Goal: Information Seeking & Learning: Learn about a topic

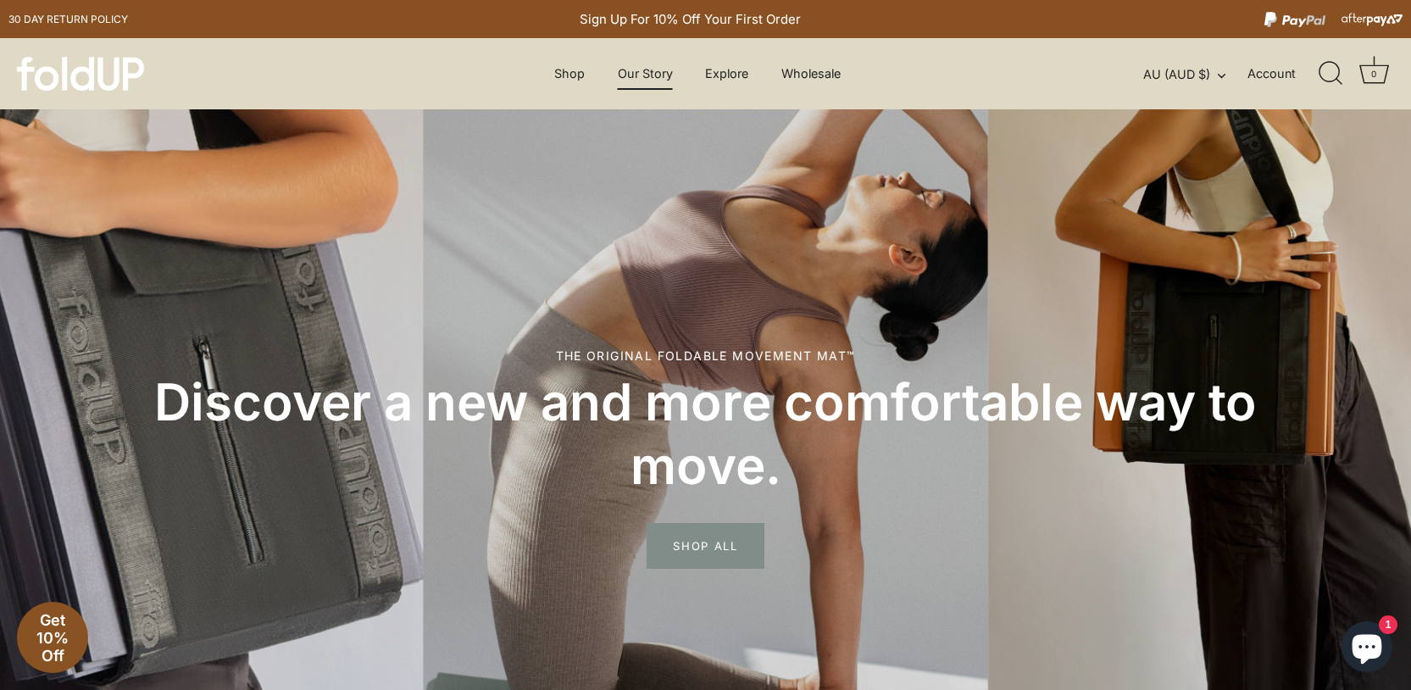
click at [641, 78] on link "Our Story" at bounding box center [645, 74] width 85 height 32
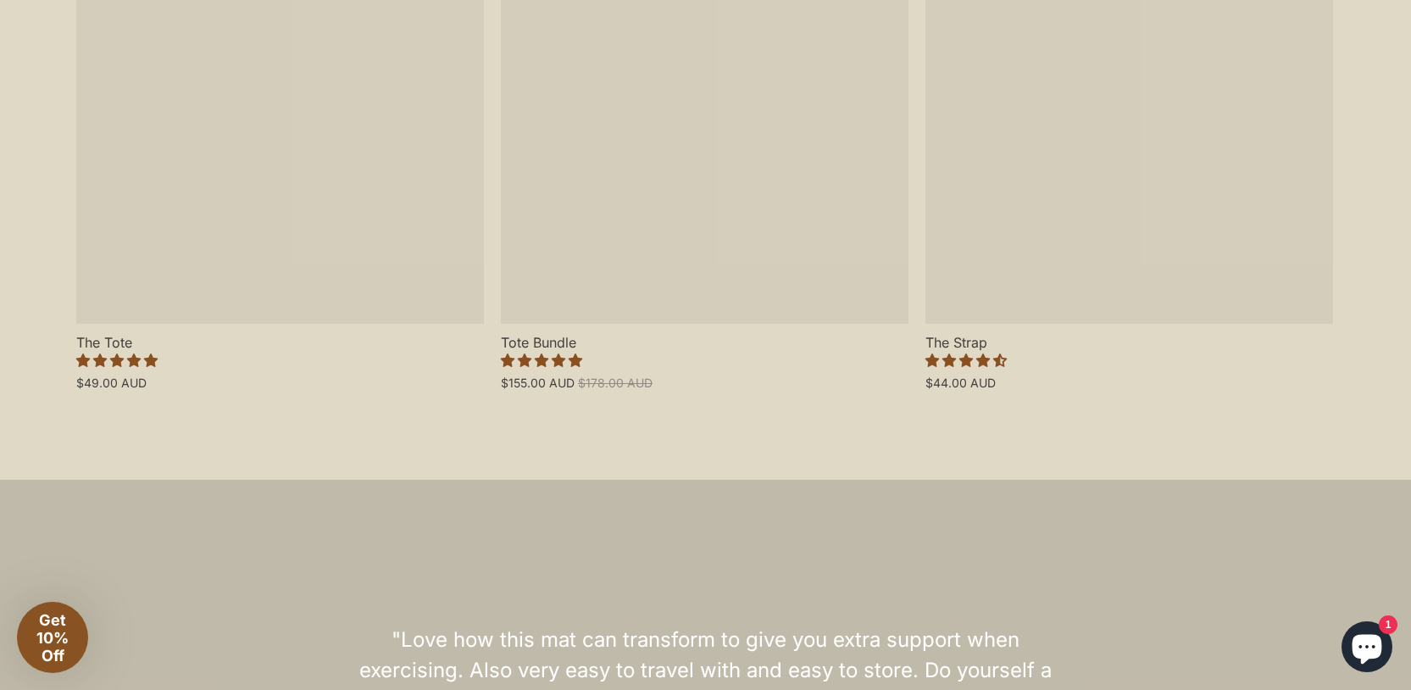
scroll to position [4722, 0]
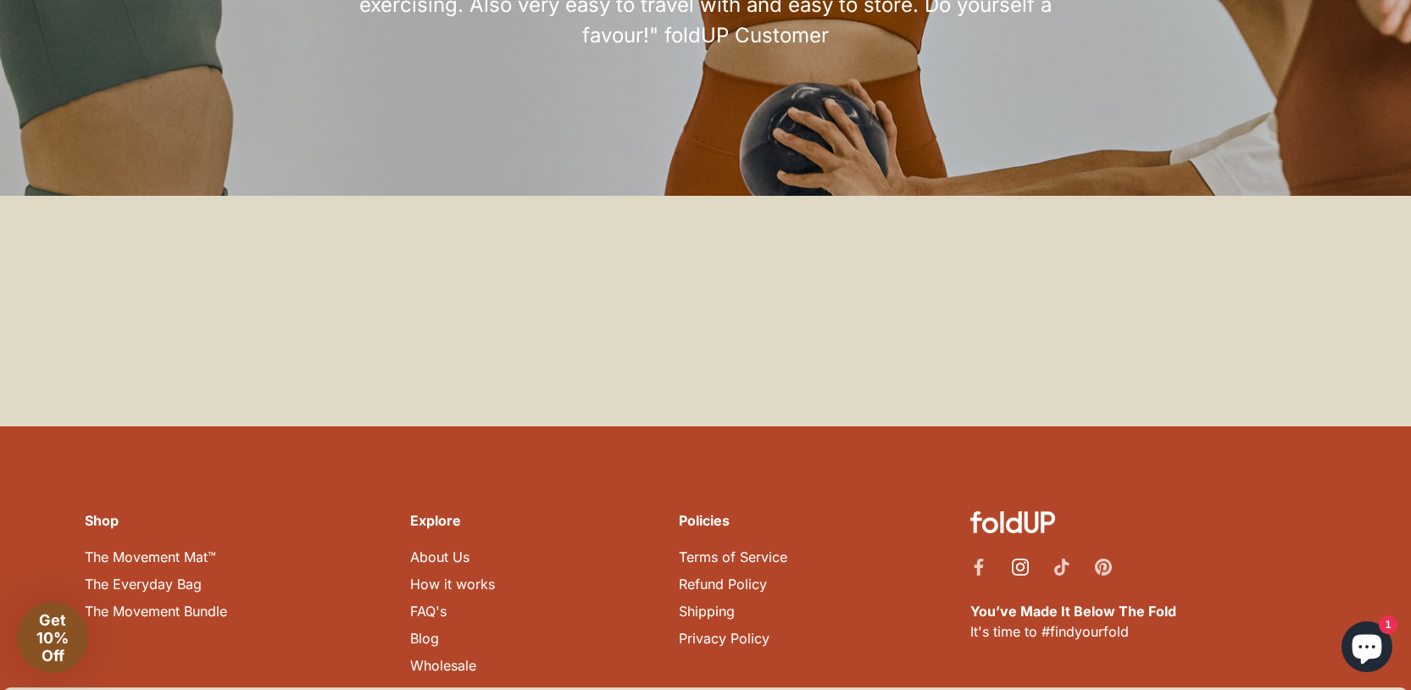
click at [1018, 558] on icon "Instagram" at bounding box center [1020, 566] width 17 height 17
click at [1064, 558] on icon "Tiktok" at bounding box center [1061, 566] width 17 height 17
click at [1099, 558] on icon "Pinterest" at bounding box center [1103, 566] width 17 height 17
click at [980, 558] on icon "Facebook" at bounding box center [978, 566] width 17 height 17
click at [434, 603] on link "FAQ's" at bounding box center [428, 611] width 36 height 17
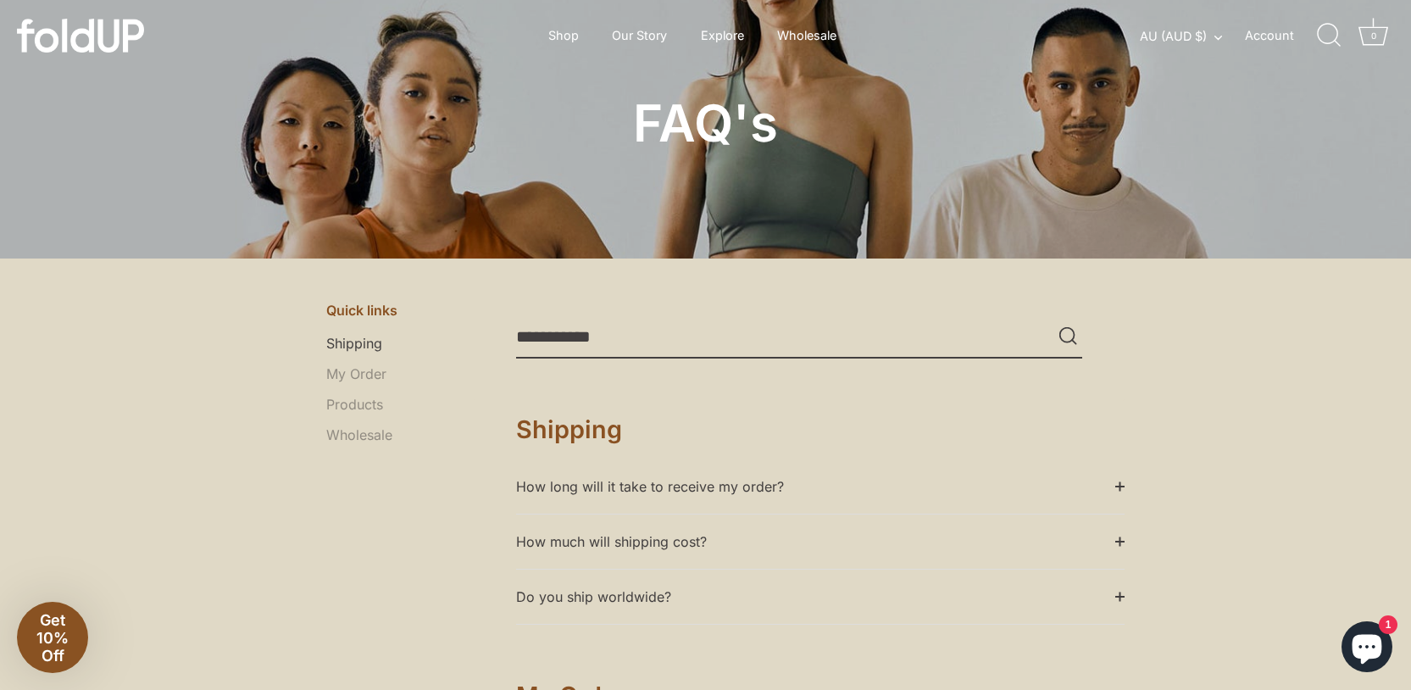
scroll to position [85, 0]
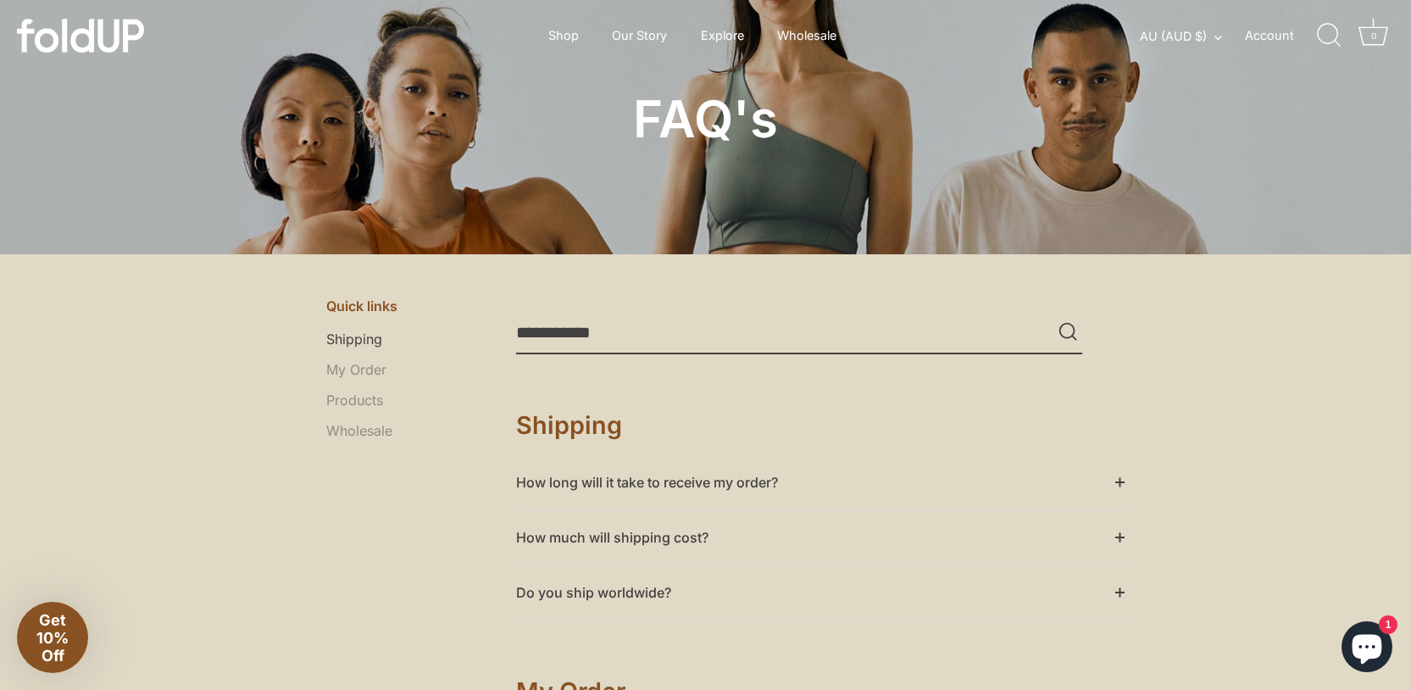
click at [718, 482] on summary "How long will it take to receive my order?" at bounding box center [820, 482] width 608 height 54
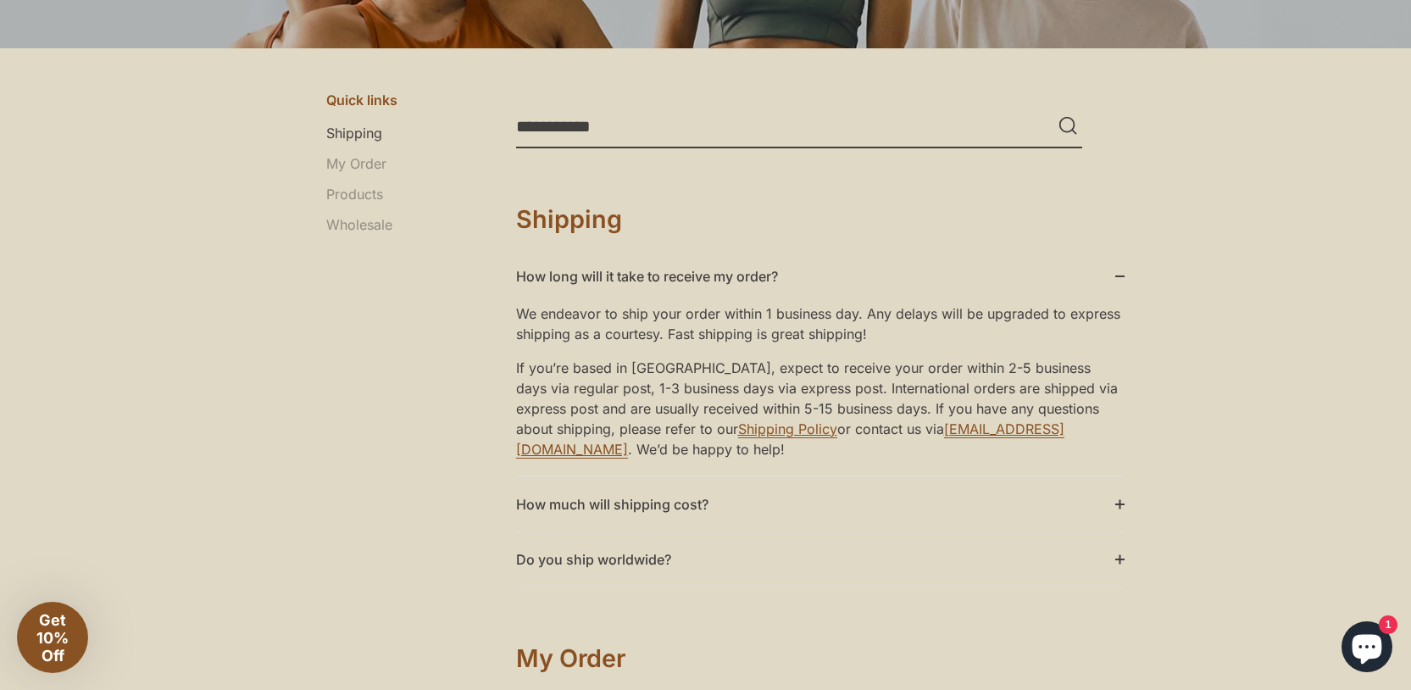
scroll to position [312, 0]
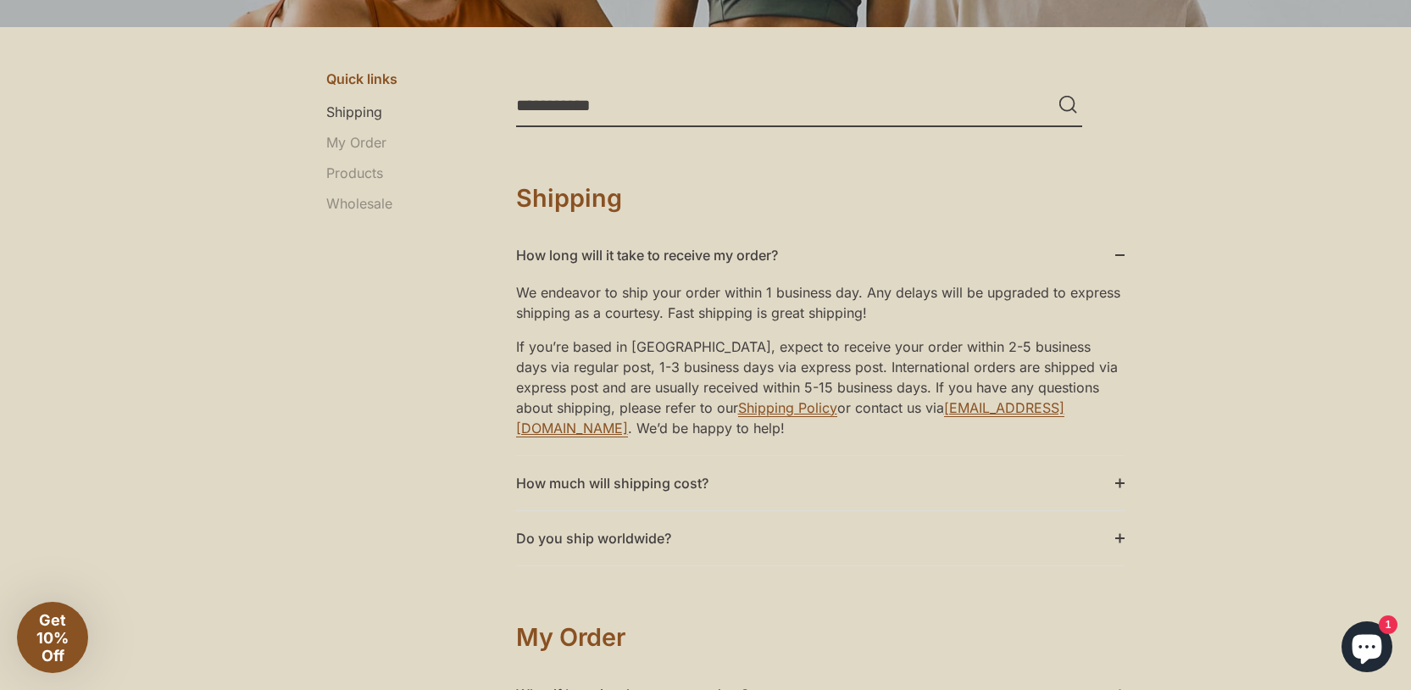
click at [632, 484] on summary "How much will shipping cost?" at bounding box center [820, 483] width 608 height 54
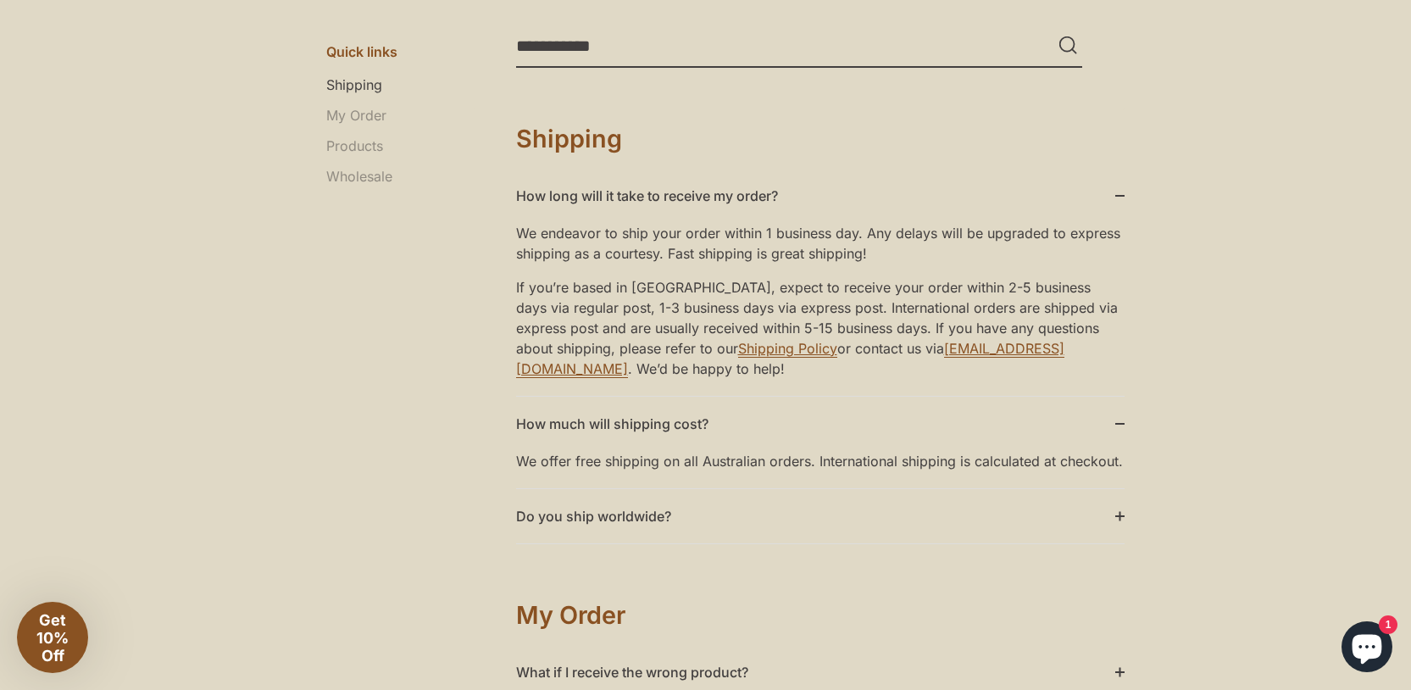
scroll to position [383, 0]
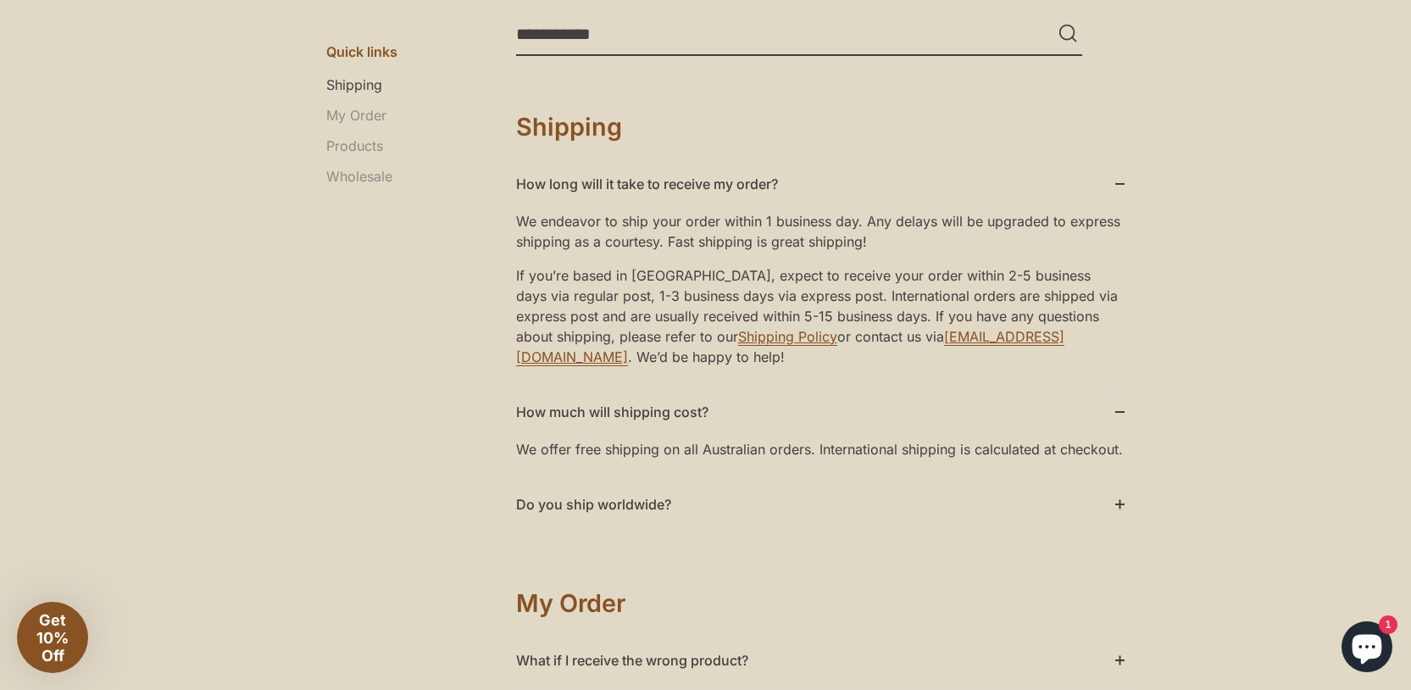
click at [619, 505] on summary "Do you ship worldwide?" at bounding box center [820, 504] width 608 height 54
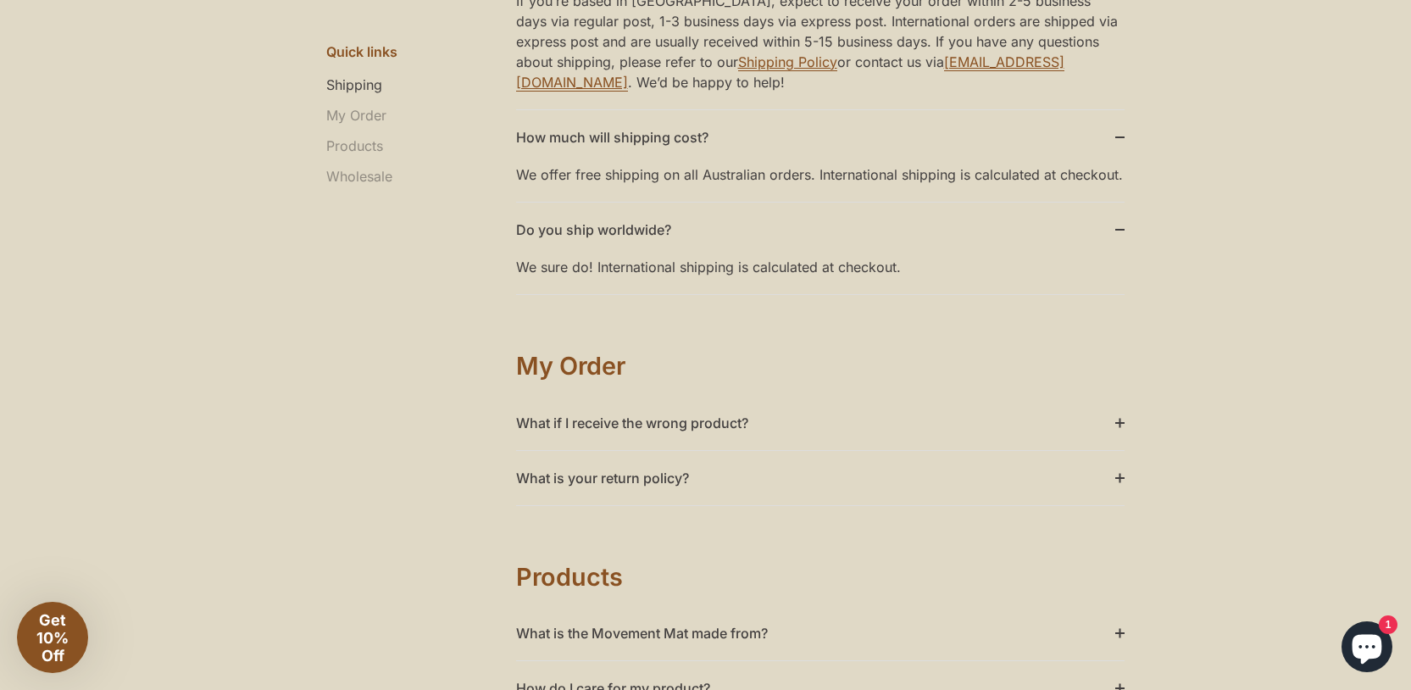
scroll to position [719, 0]
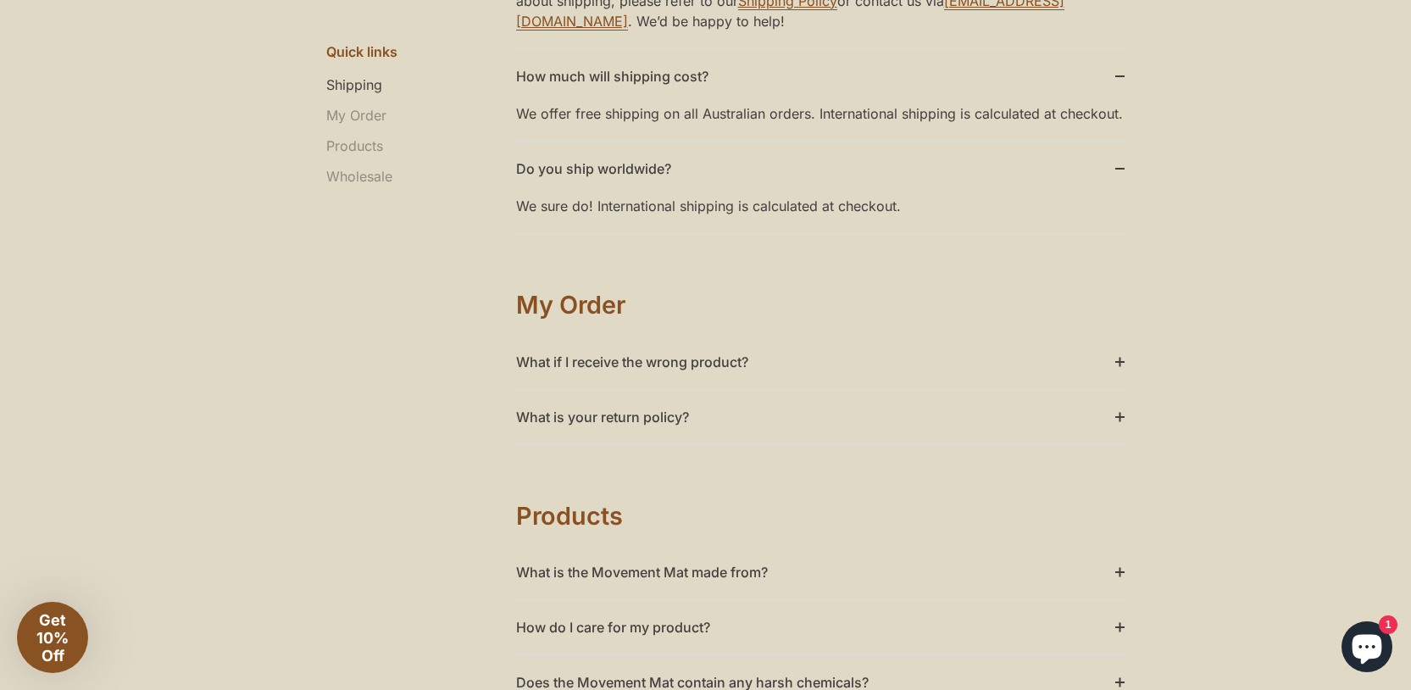
click at [678, 418] on summary "What is your return policy?" at bounding box center [820, 417] width 608 height 54
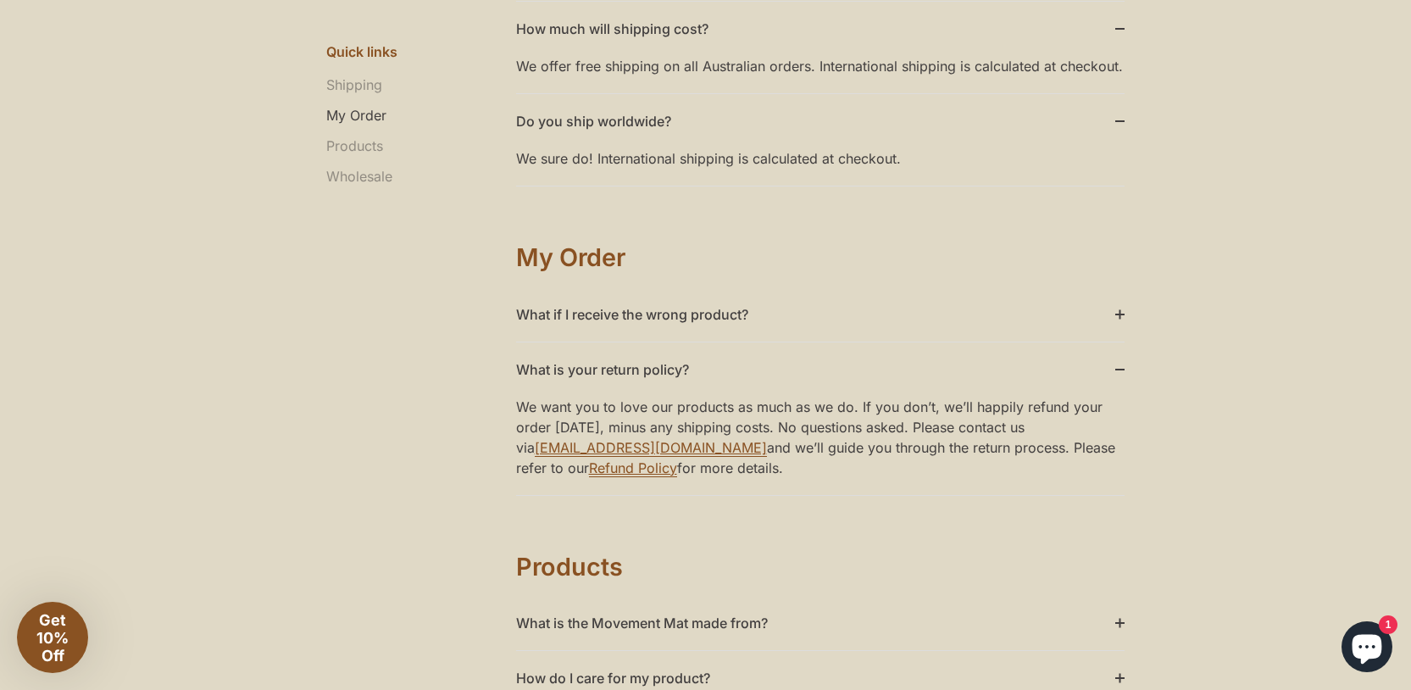
scroll to position [844, 0]
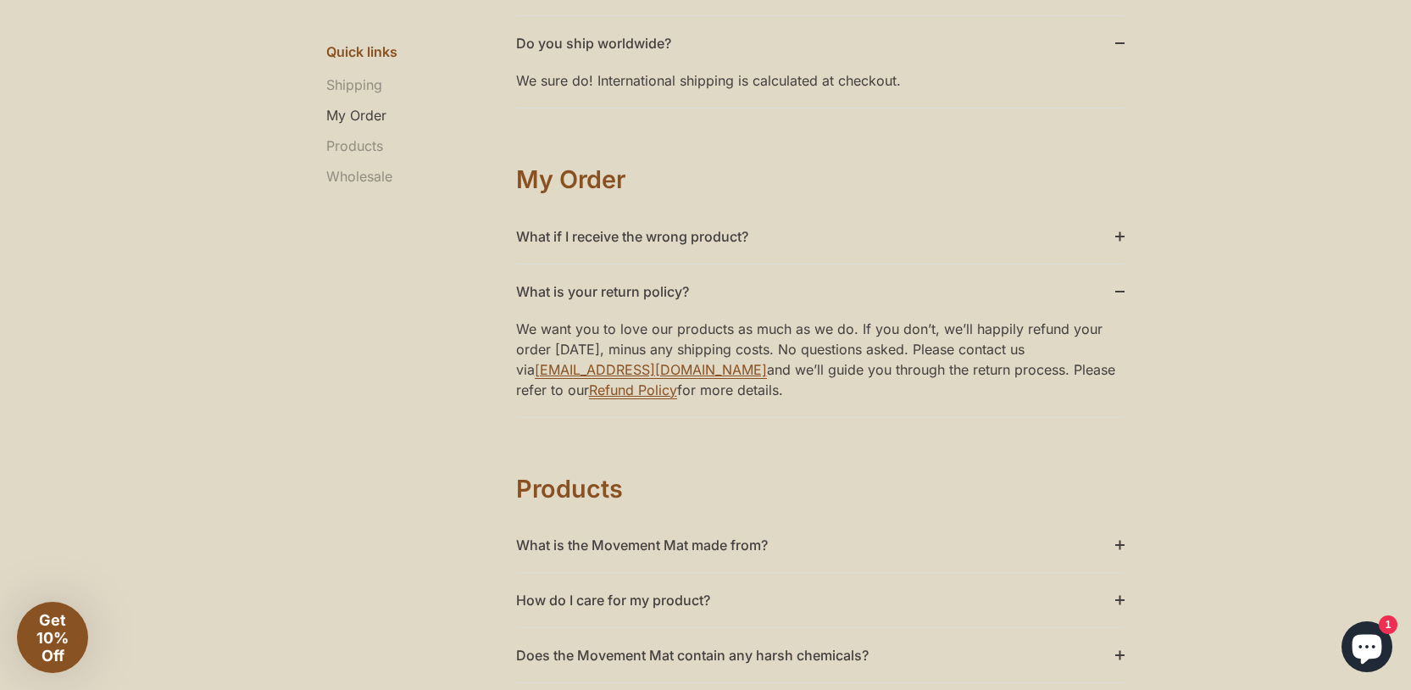
click at [747, 546] on summary "What is the Movement Mat made from?" at bounding box center [820, 545] width 608 height 54
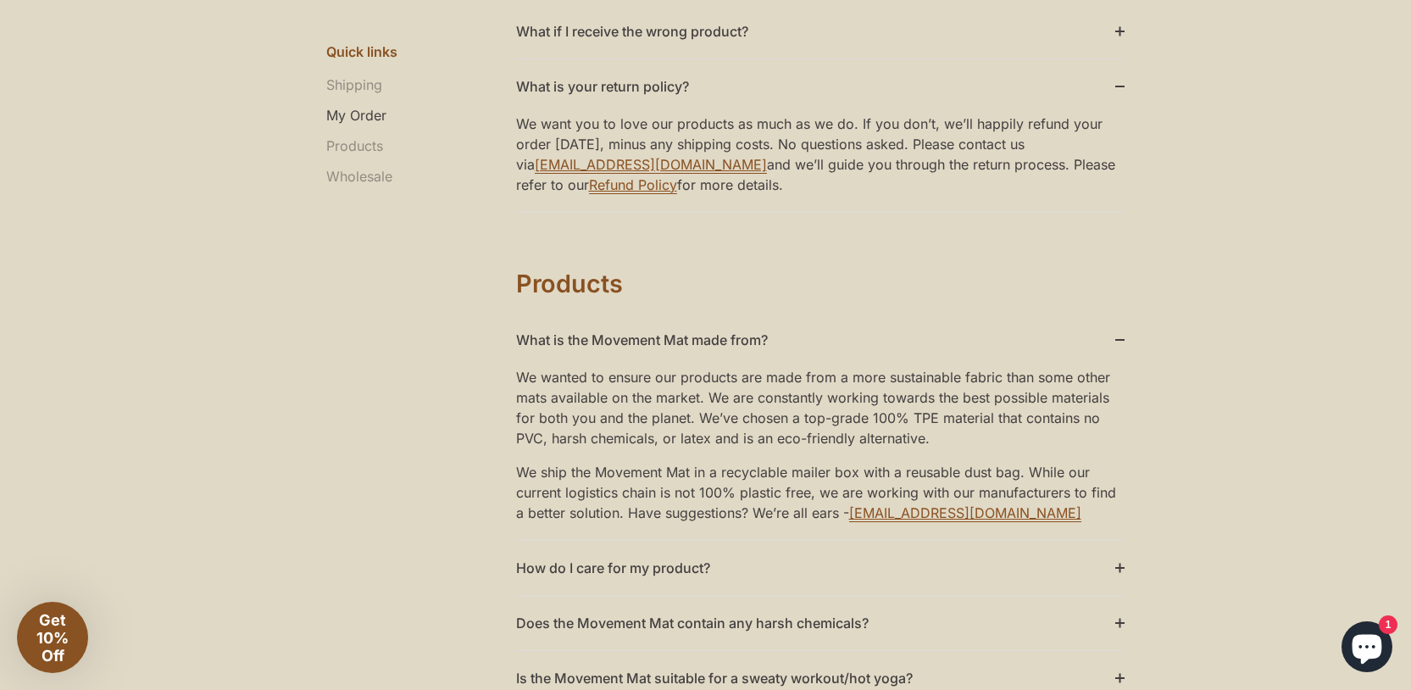
scroll to position [1064, 0]
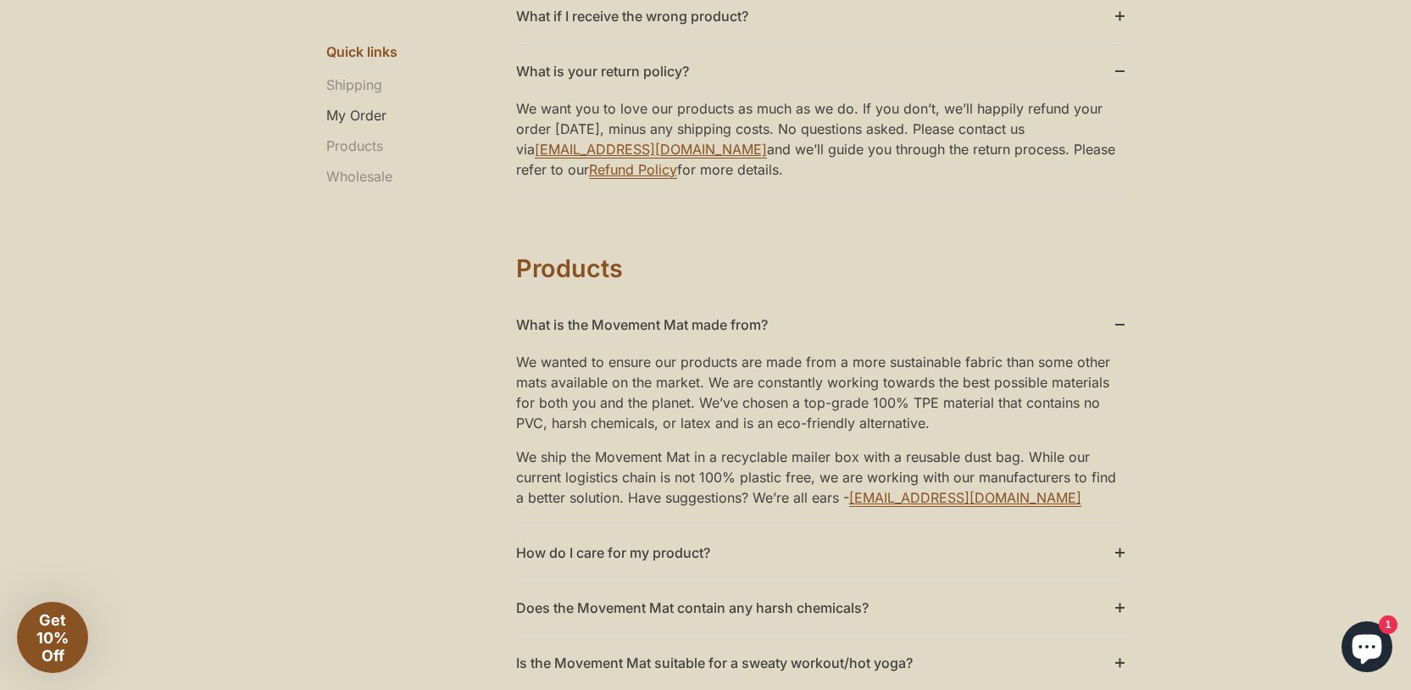
click at [700, 552] on summary "How do I care for my product?" at bounding box center [820, 552] width 608 height 54
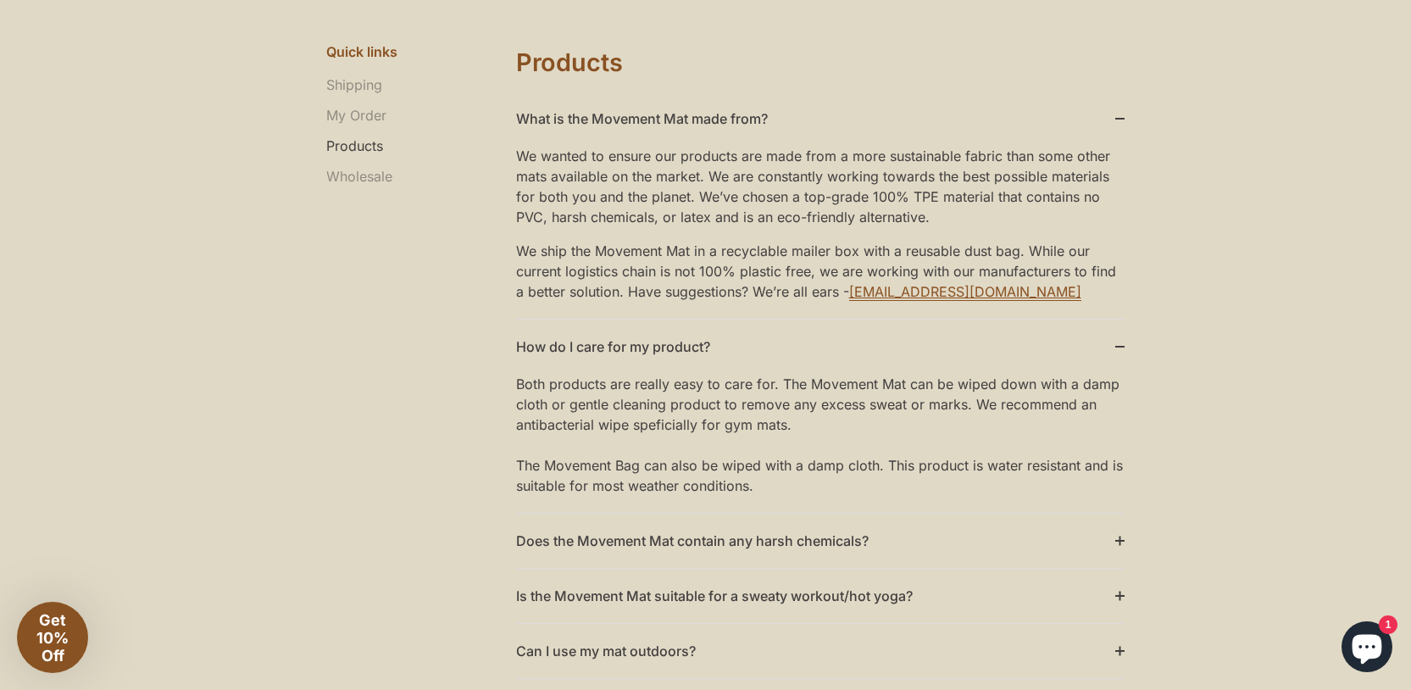
scroll to position [1306, 0]
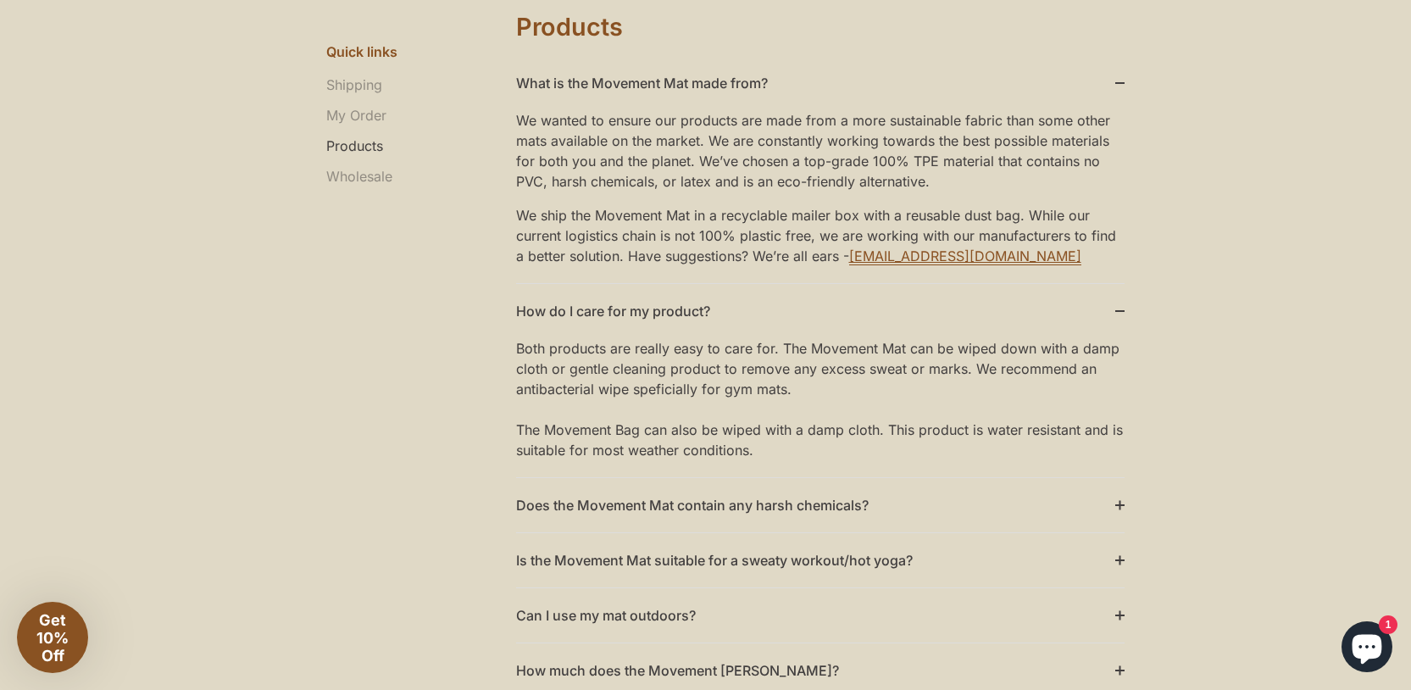
click at [852, 506] on summary "Does the Movement Mat contain any harsh chemicals?" at bounding box center [820, 505] width 608 height 54
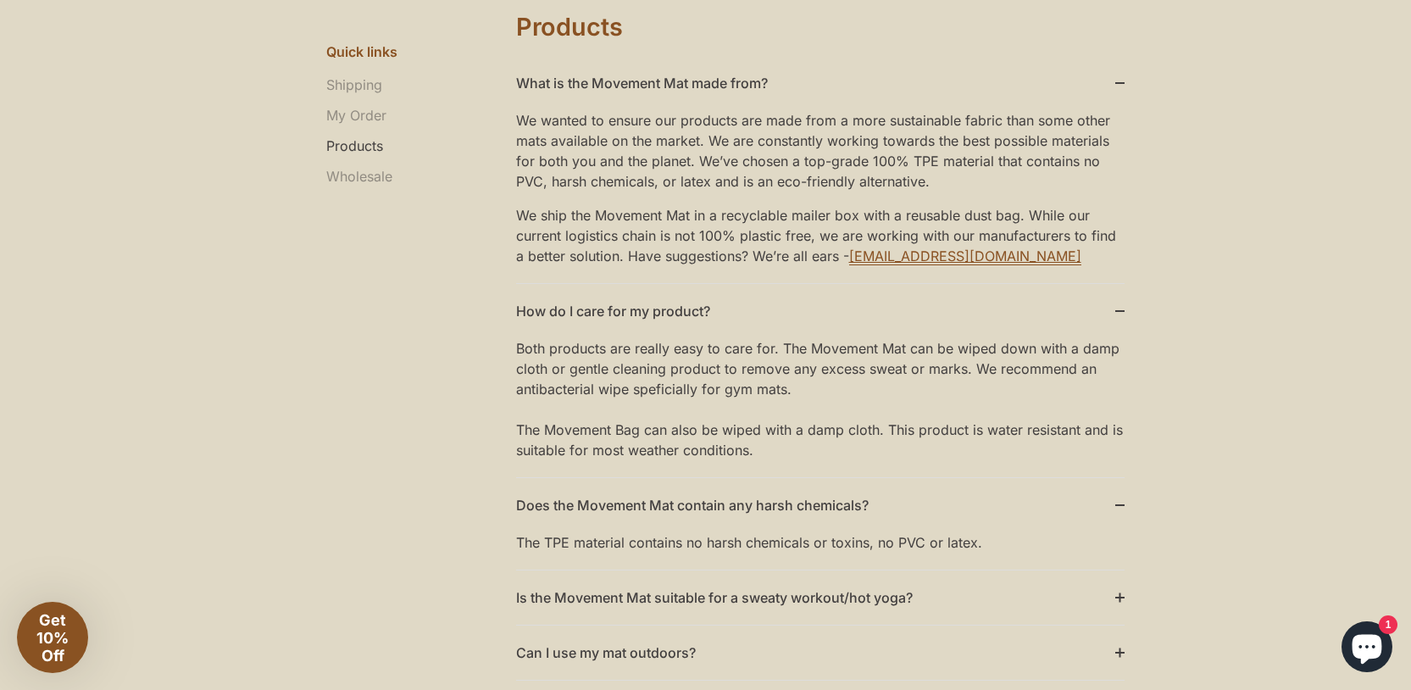
click at [852, 506] on summary "Does the Movement Mat contain any harsh chemicals?" at bounding box center [820, 505] width 608 height 54
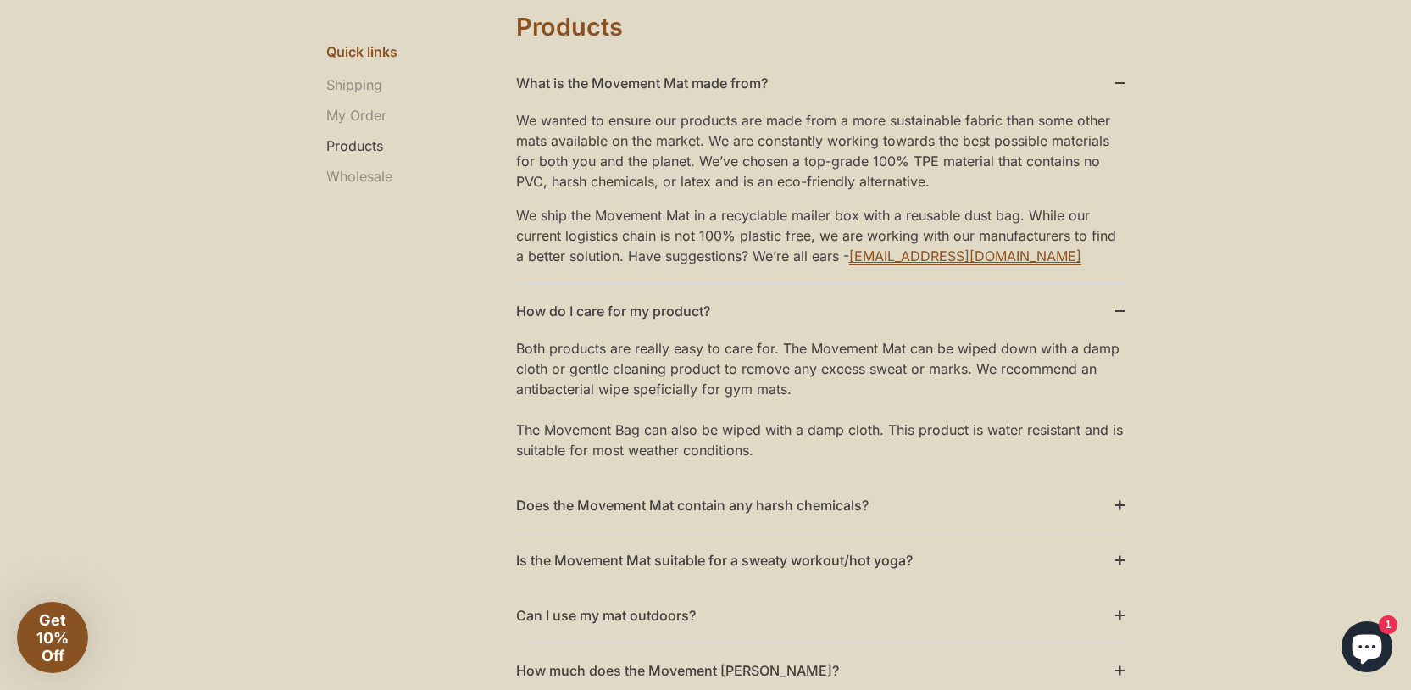
click at [850, 567] on summary "Is the Movement Mat suitable for a sweaty workout/hot yoga?" at bounding box center [820, 560] width 608 height 54
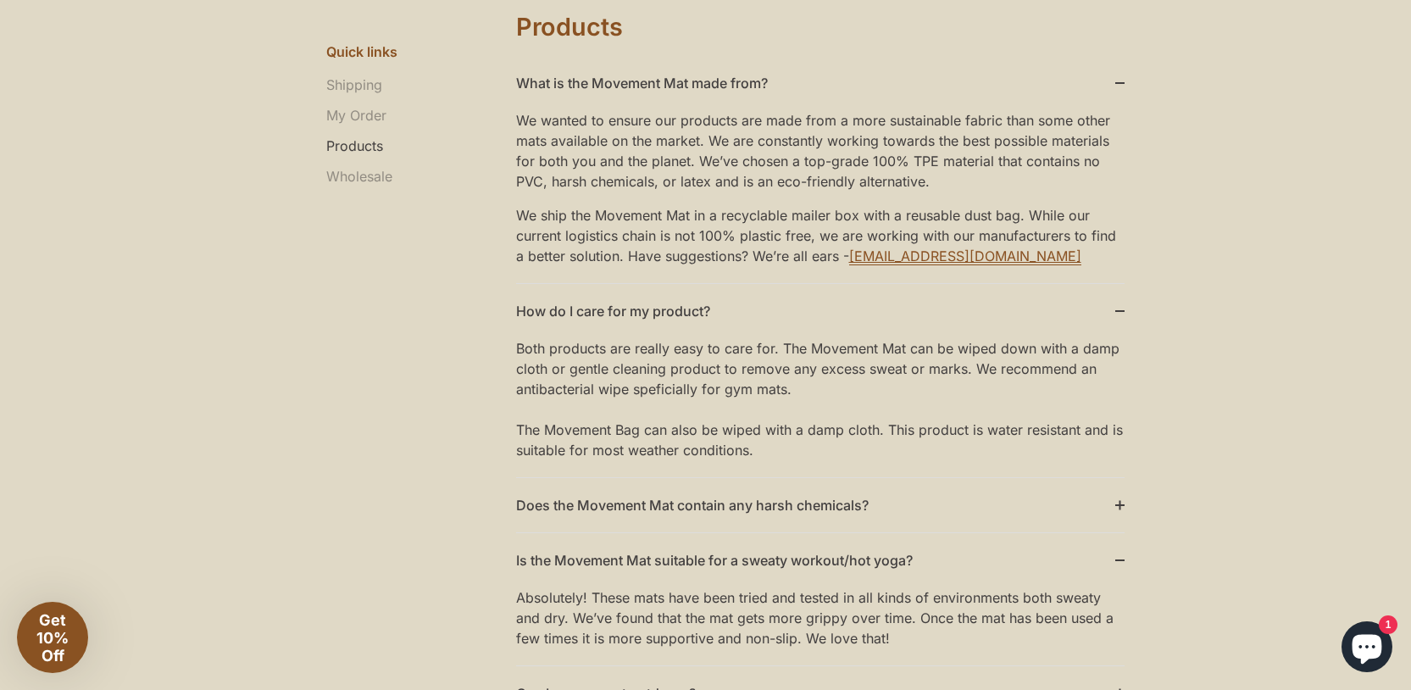
click at [850, 567] on summary "Is the Movement Mat suitable for a sweaty workout/hot yoga?" at bounding box center [820, 560] width 608 height 54
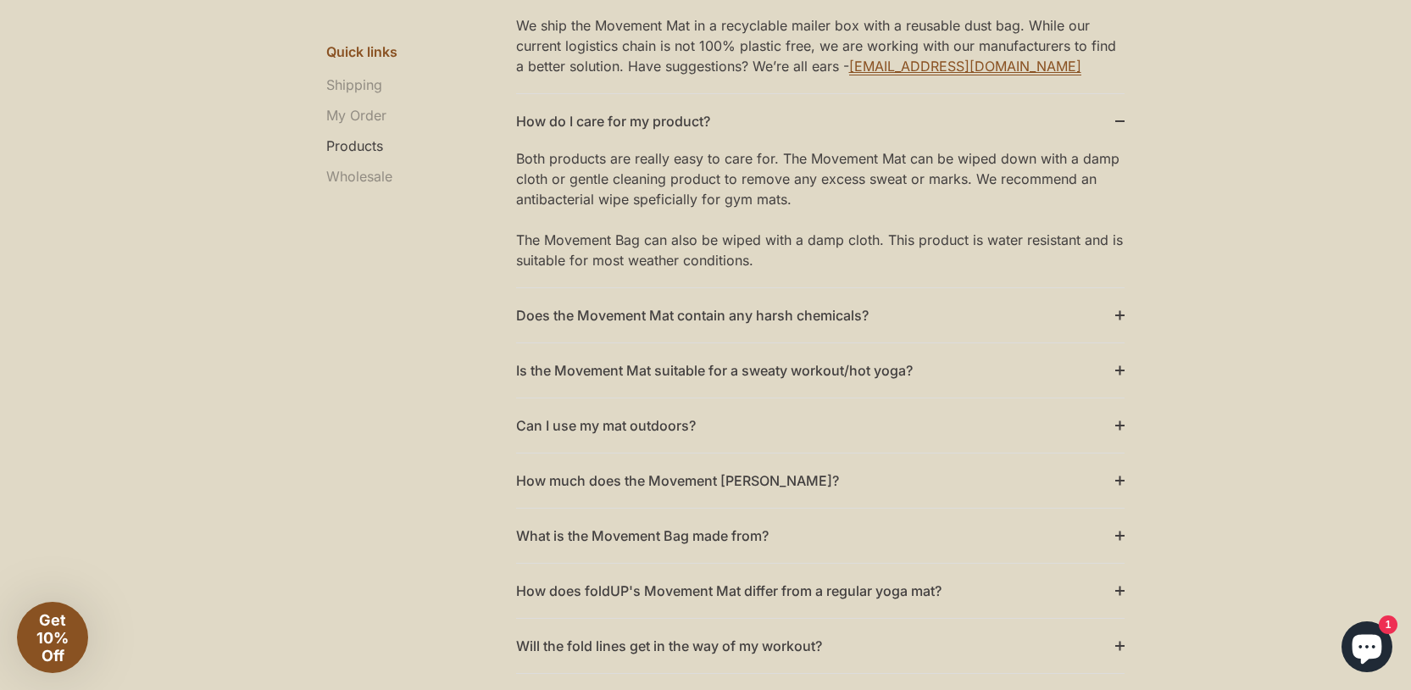
scroll to position [1519, 0]
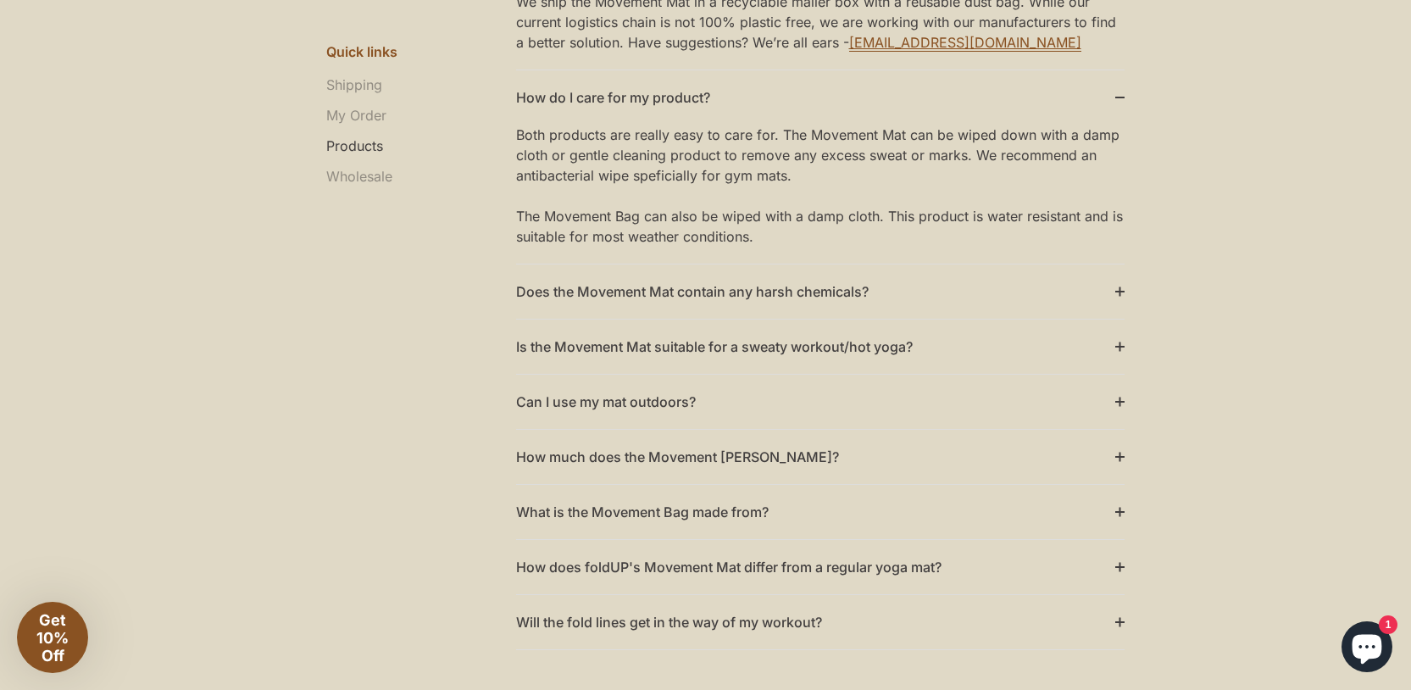
click at [669, 406] on summary "Can I use my mat outdoors?" at bounding box center [820, 402] width 608 height 54
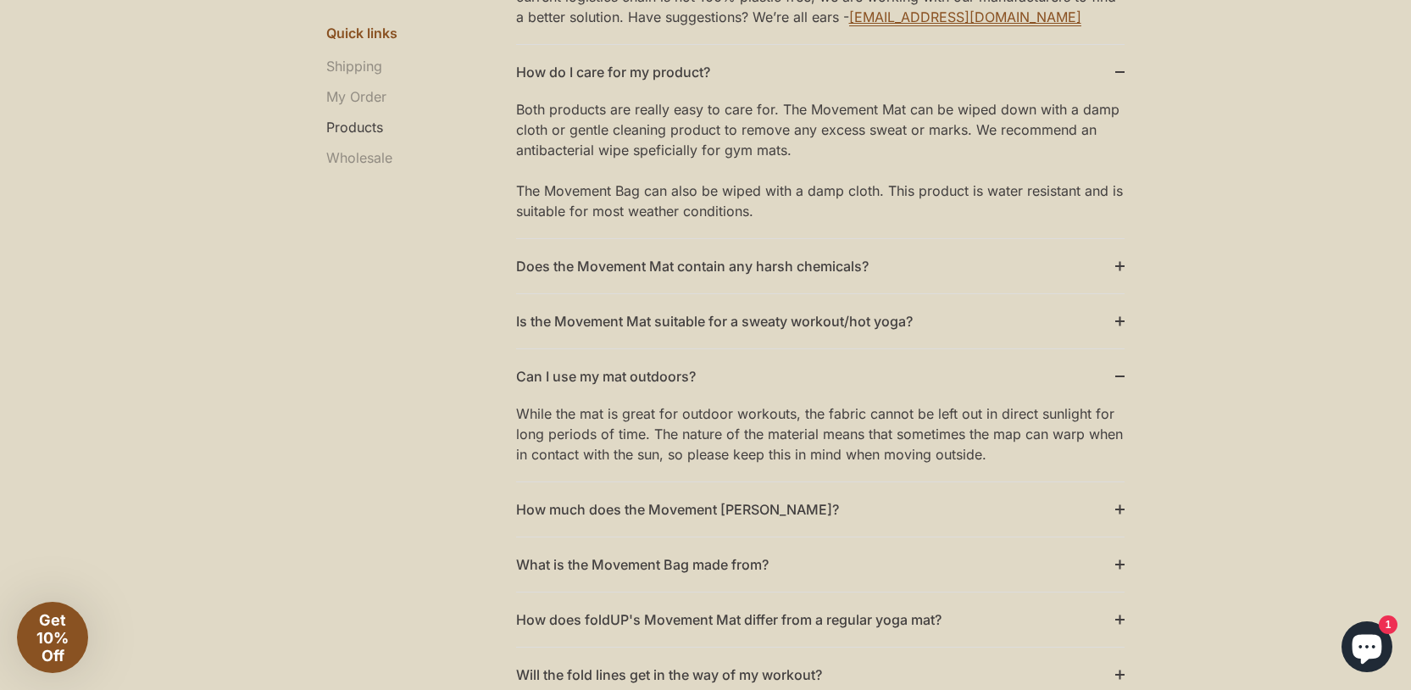
scroll to position [1584, 0]
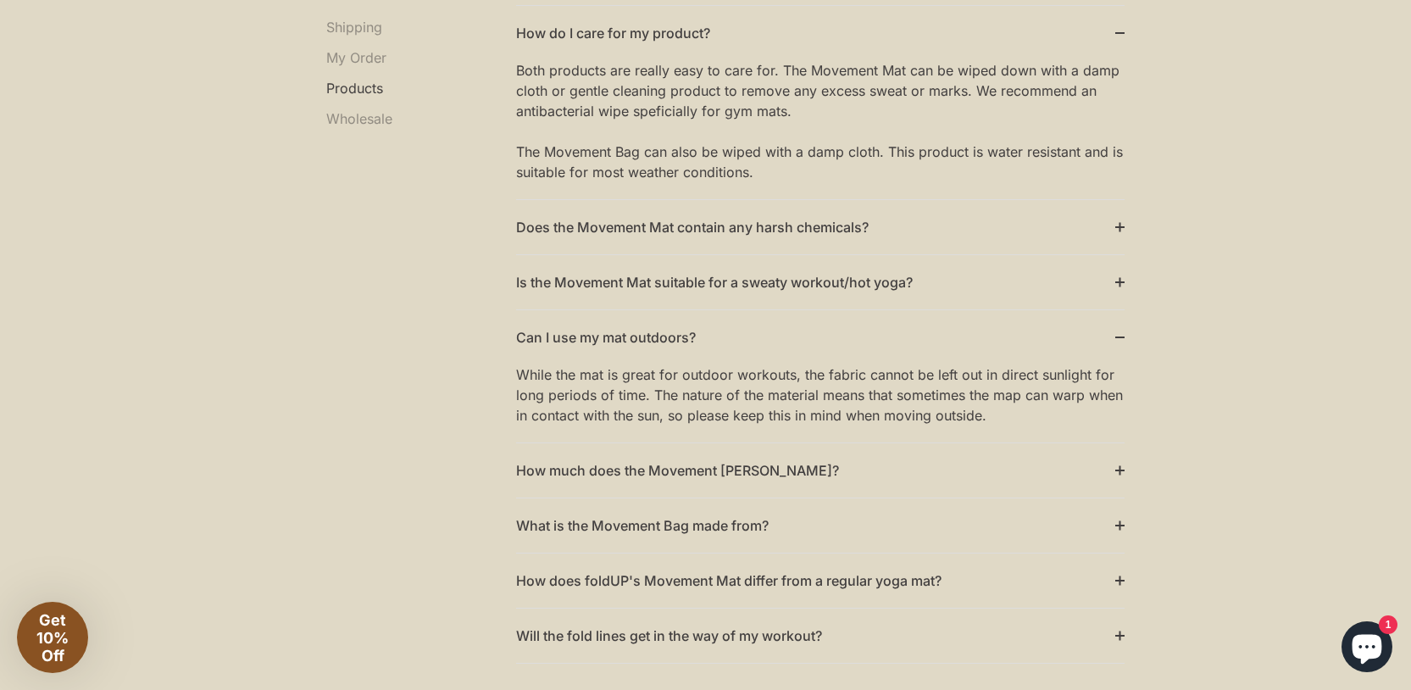
click at [777, 479] on summary "How much does the Movement Mat weigh?" at bounding box center [820, 470] width 608 height 54
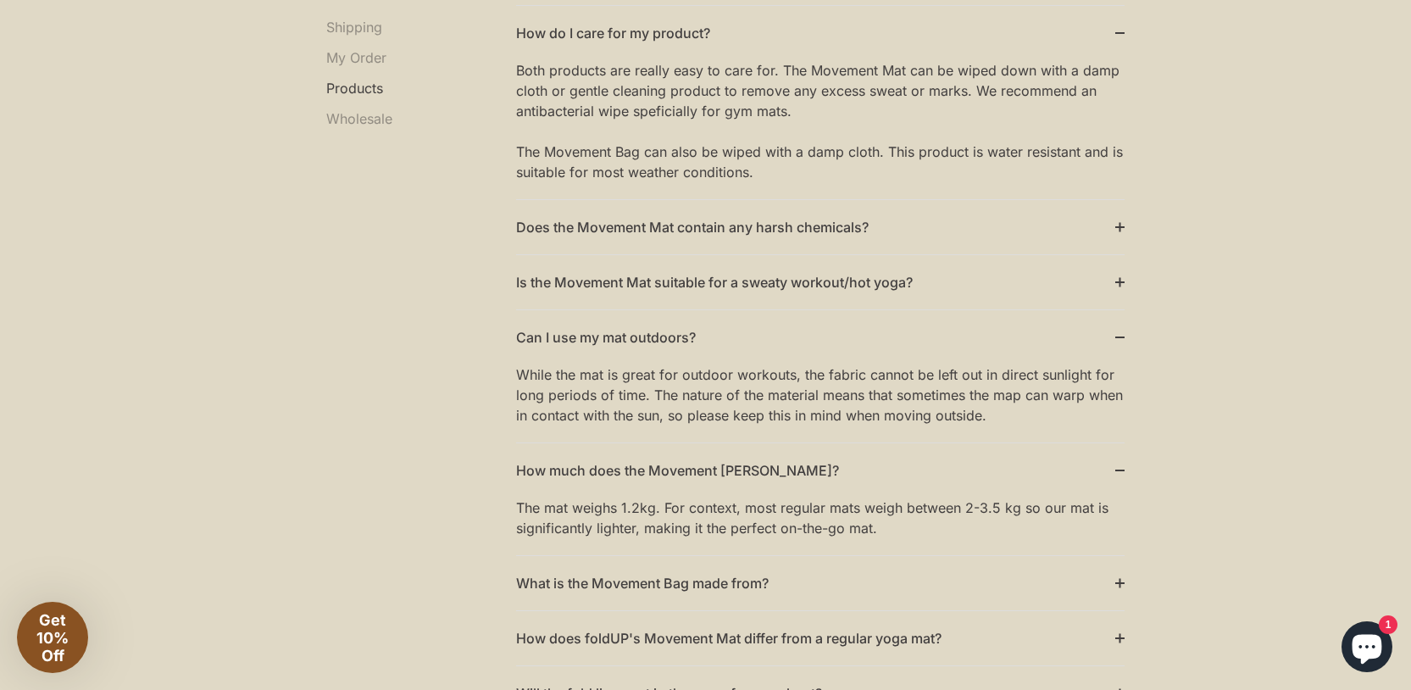
click at [777, 476] on summary "How much does the Movement Mat weigh?" at bounding box center [820, 470] width 608 height 54
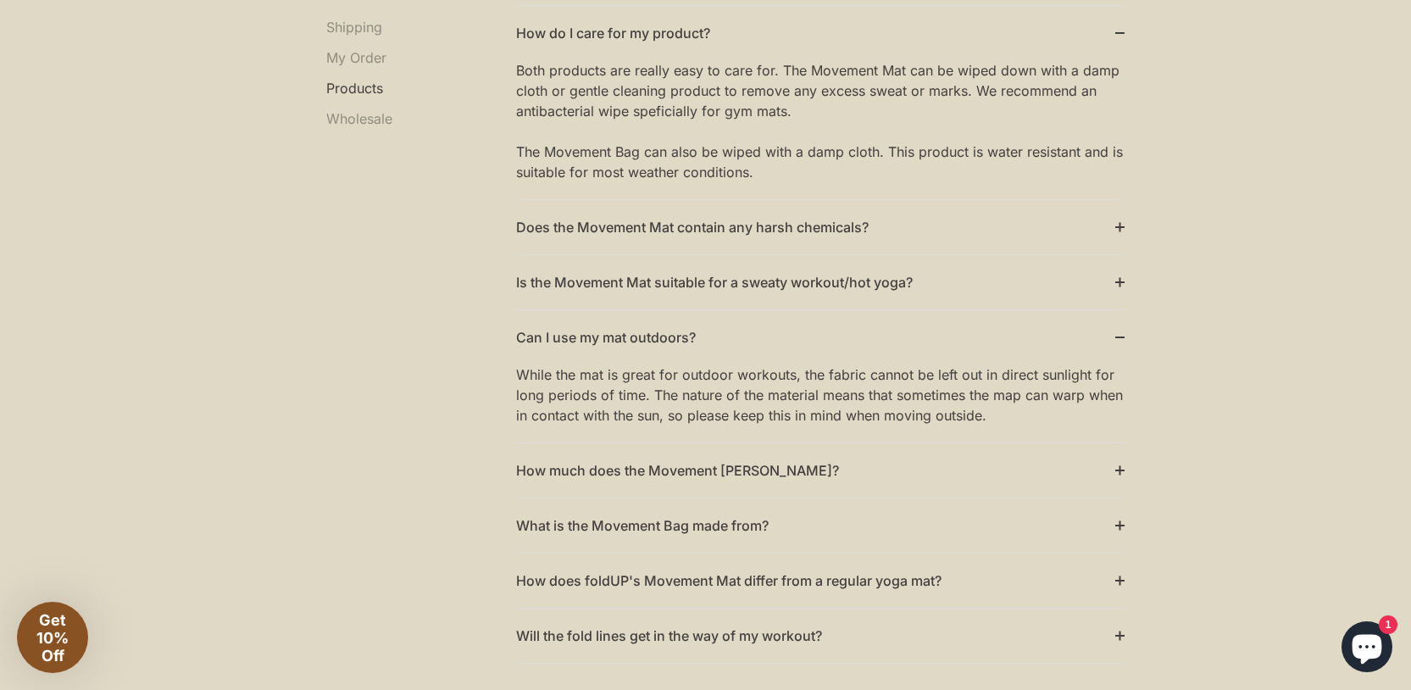
click at [720, 525] on summary "What is the Movement Bag made from?" at bounding box center [820, 525] width 608 height 54
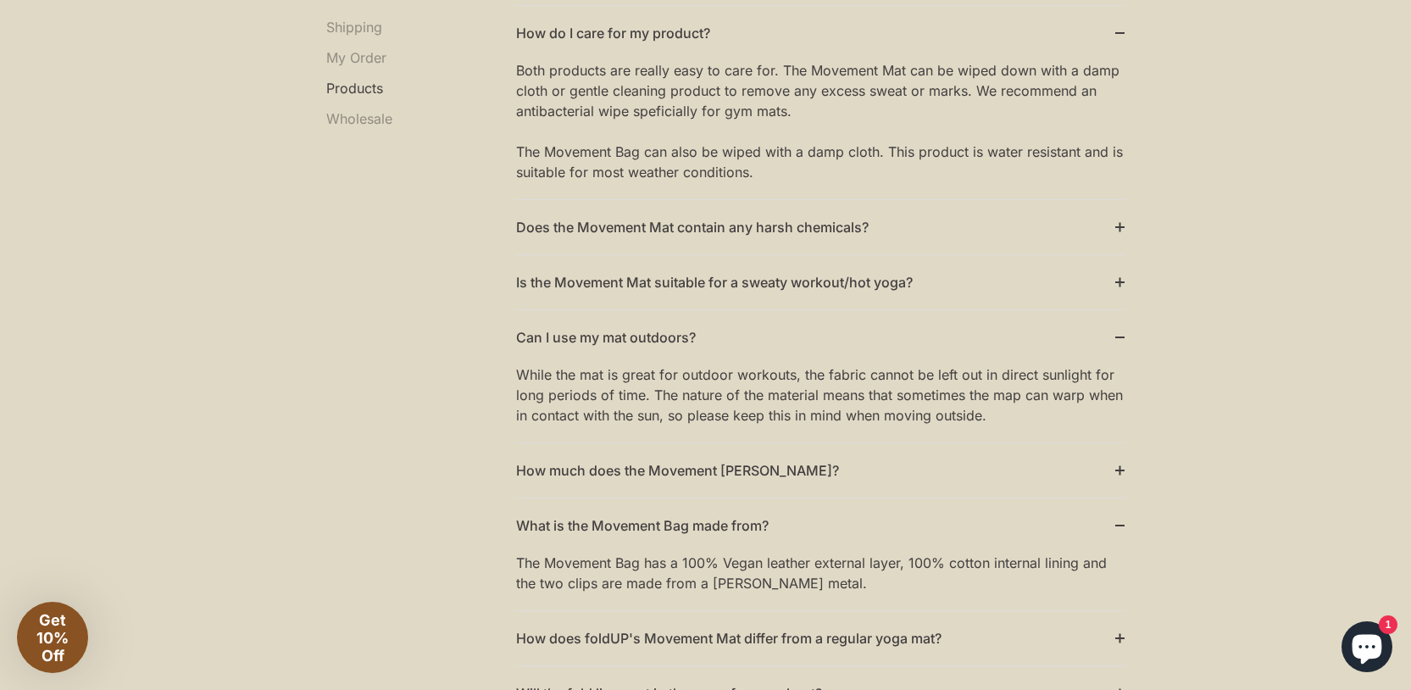
click at [720, 525] on summary "What is the Movement Bag made from?" at bounding box center [820, 525] width 608 height 54
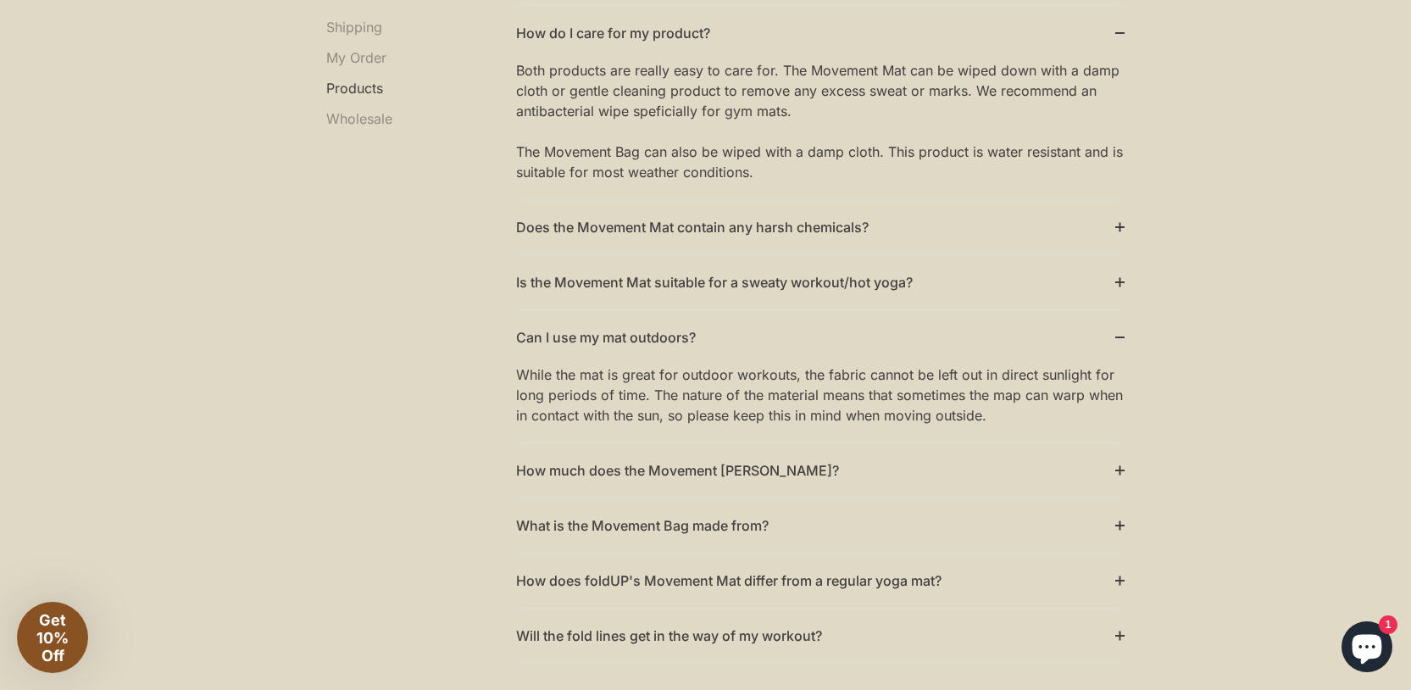
click at [727, 586] on summary "How does foldUP's Movement Mat differ from a regular yoga mat?" at bounding box center [820, 580] width 608 height 54
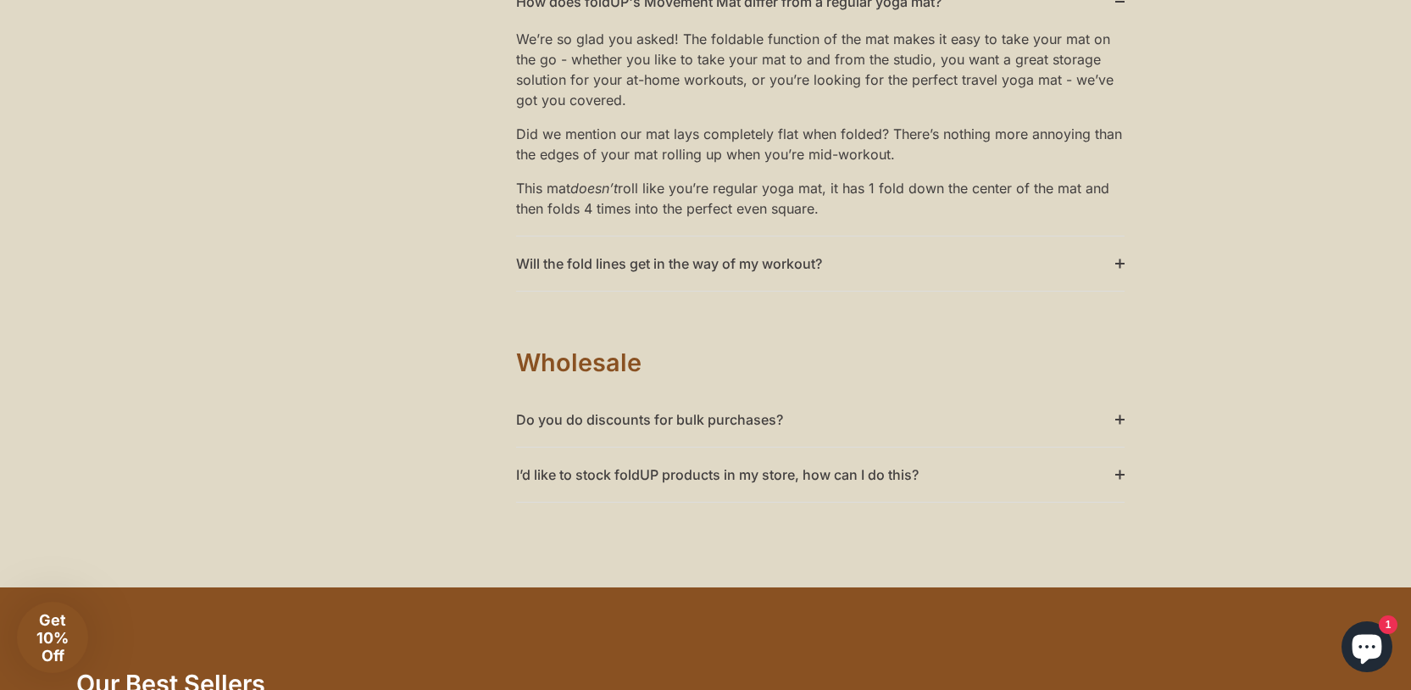
scroll to position [2163, 0]
click at [752, 409] on summary "Do you do discounts for bulk purchases?" at bounding box center [820, 419] width 608 height 54
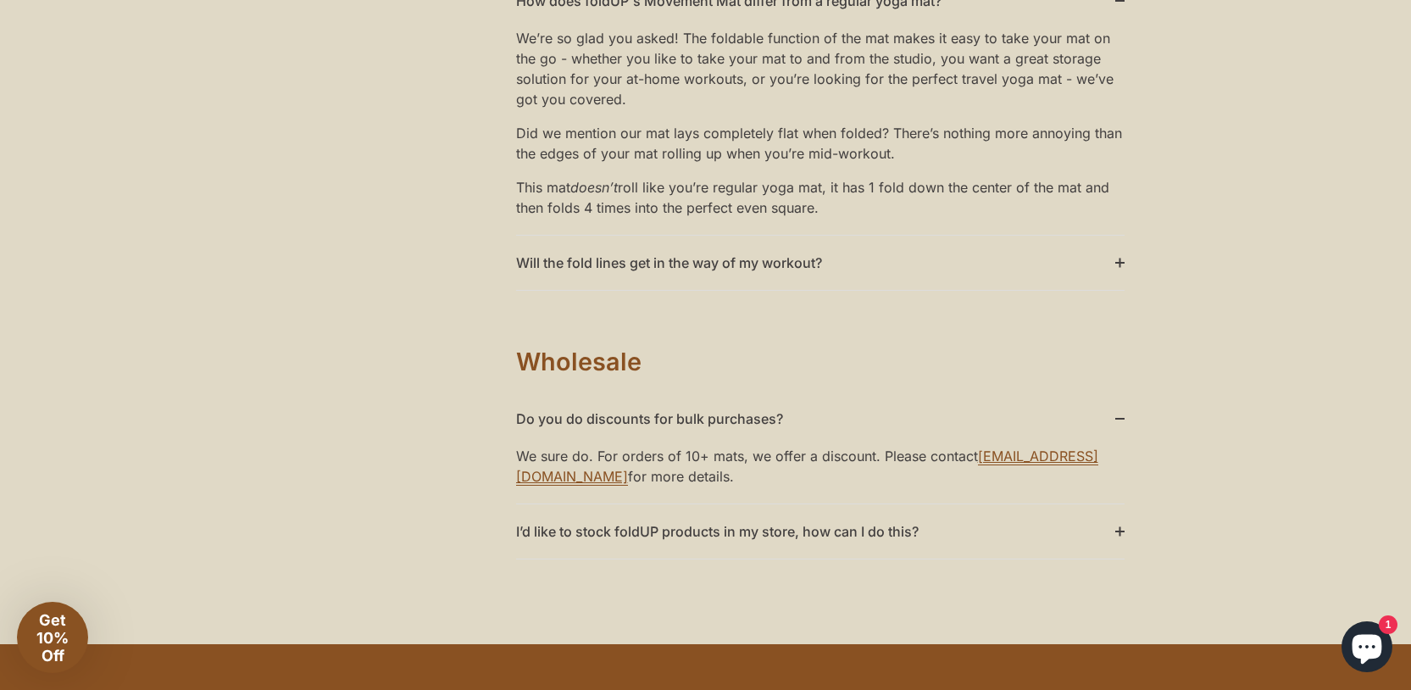
click at [823, 536] on summary "I’d like to stock foldUP products in my store, how can I do this?" at bounding box center [820, 531] width 608 height 54
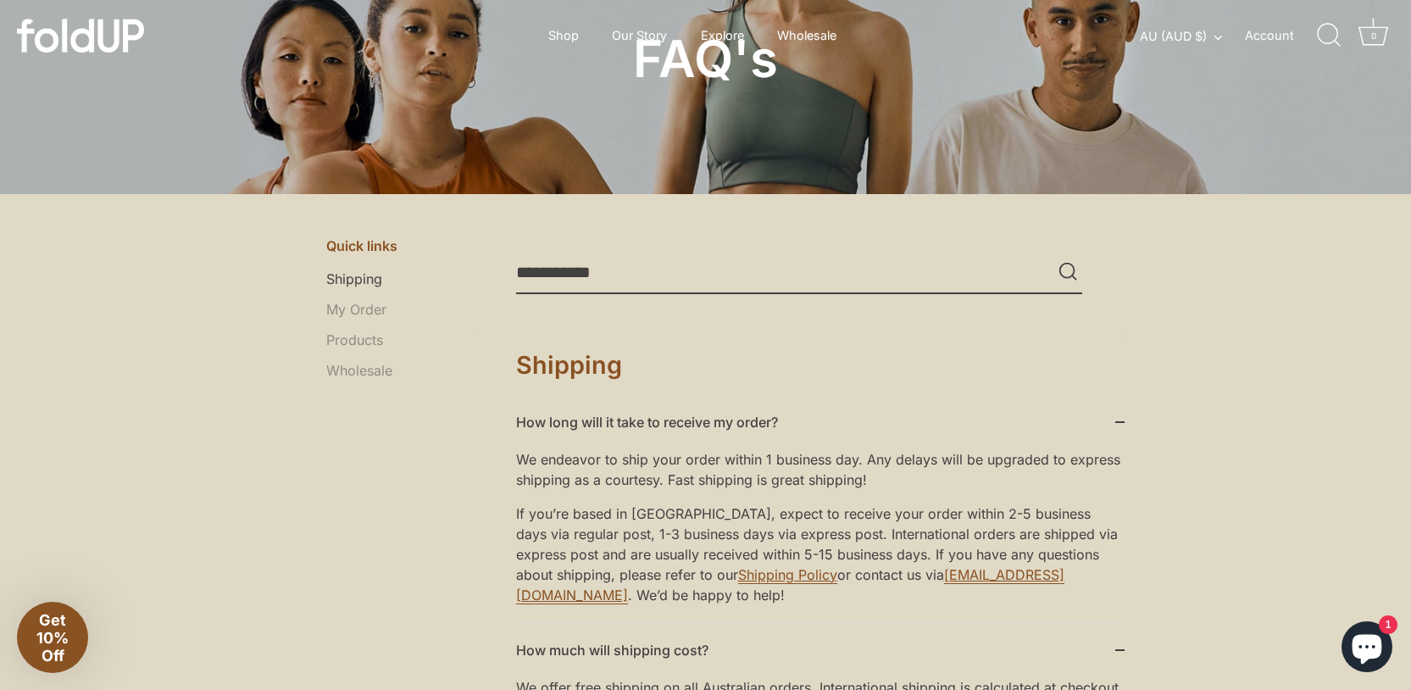
scroll to position [0, 0]
